Goal: Information Seeking & Learning: Learn about a topic

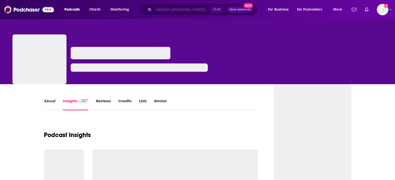
click at [174, 10] on input "Search podcasts, credits, & more..." at bounding box center [181, 9] width 57 height 8
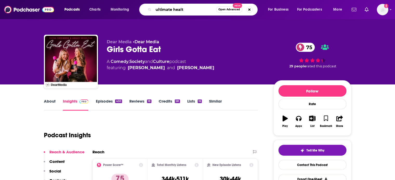
type input "ultimate health"
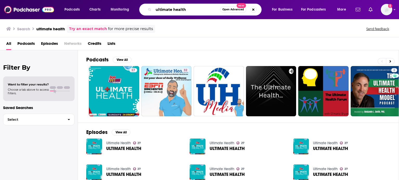
click at [196, 9] on input "ultimate health" at bounding box center [186, 9] width 66 height 8
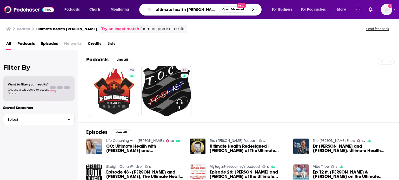
drag, startPoint x: 196, startPoint y: 9, endPoint x: 139, endPoint y: 9, distance: 57.1
click at [139, 9] on div "ultimate health [PERSON_NAME] Open Advanced New" at bounding box center [200, 10] width 122 height 12
type input "[PERSON_NAME]"
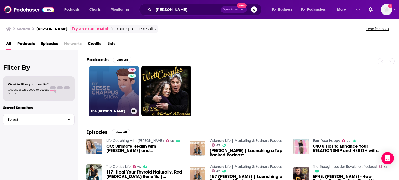
click at [118, 84] on link "72 The [PERSON_NAME] Show" at bounding box center [114, 91] width 50 height 50
